Goal: Check status: Check status

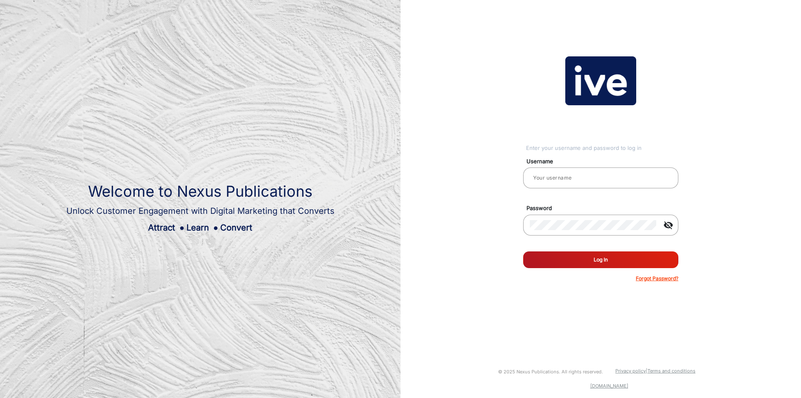
type input "[PERSON_NAME]"
click at [554, 257] on button "Log In" at bounding box center [600, 259] width 155 height 17
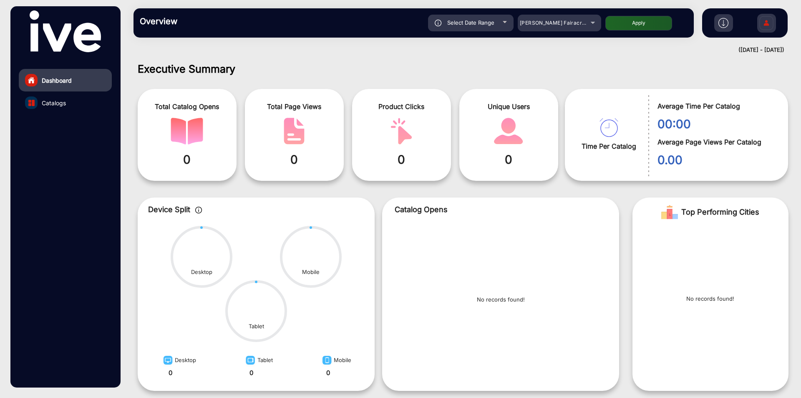
scroll to position [6, 0]
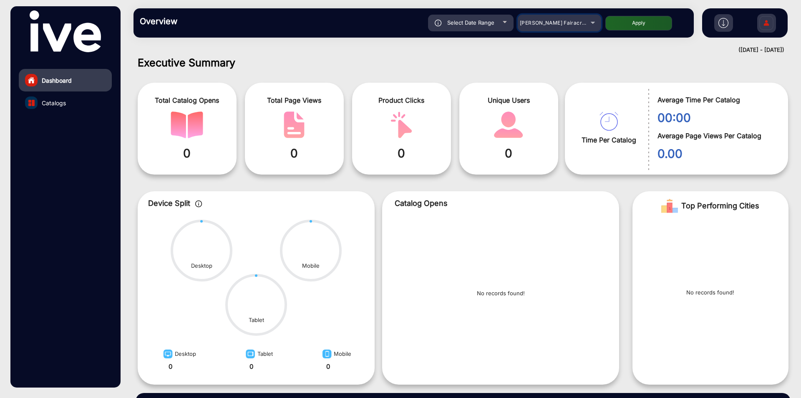
click at [539, 24] on span "[PERSON_NAME] Fairacre Farms" at bounding box center [561, 23] width 83 height 6
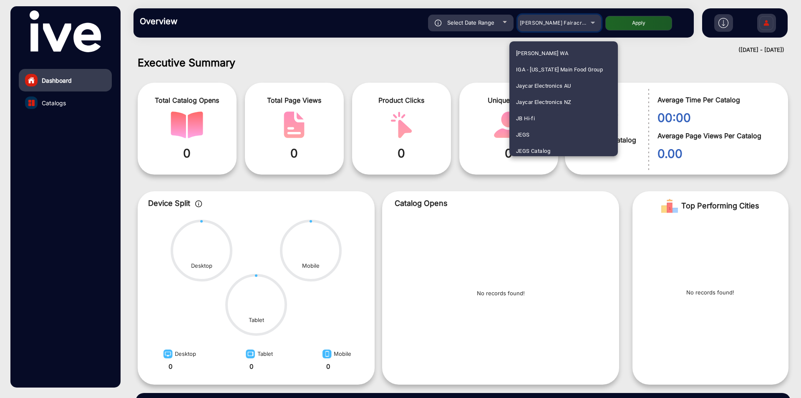
scroll to position [1335, 0]
click at [532, 133] on span "JB Hi-fi" at bounding box center [525, 133] width 19 height 16
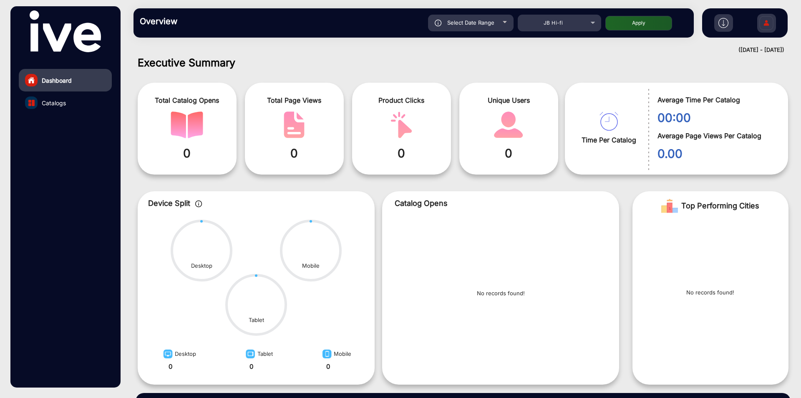
click at [489, 25] on span "Select Date Range" at bounding box center [470, 22] width 47 height 7
type input "[DATE]"
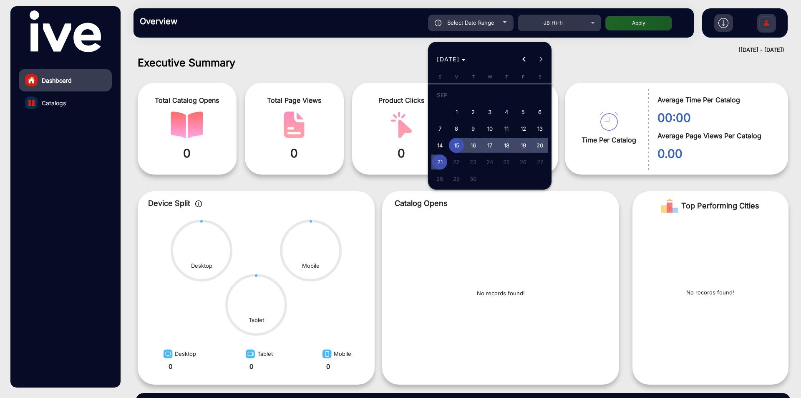
click at [509, 146] on span "18" at bounding box center [506, 145] width 15 height 15
type input "[DATE]"
click at [441, 163] on span "21" at bounding box center [439, 161] width 15 height 15
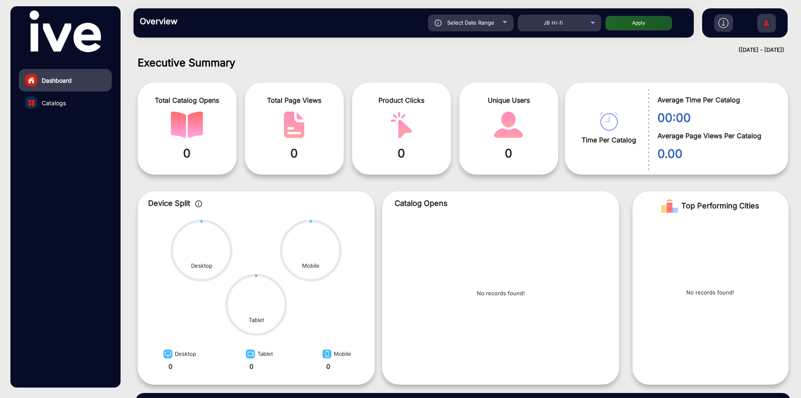
type input "[DATE]"
click at [633, 23] on button "Apply" at bounding box center [638, 23] width 67 height 15
type input "[DATE]"
